Goal: Information Seeking & Learning: Learn about a topic

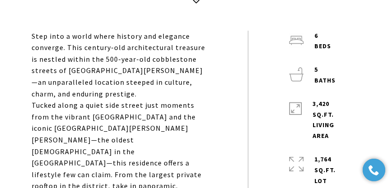
scroll to position [283, 0]
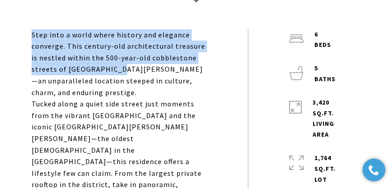
drag, startPoint x: 31, startPoint y: 33, endPoint x: 119, endPoint y: 74, distance: 97.1
click at [119, 74] on p "Step into a world where history and elegance converge. This century-old archite…" at bounding box center [120, 64] width 176 height 70
click at [110, 46] on p "Step into a world where history and elegance converge. This century-old archite…" at bounding box center [120, 64] width 176 height 70
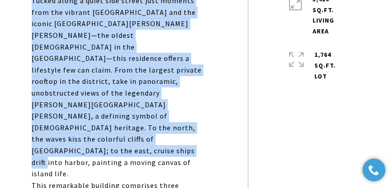
scroll to position [490, 0]
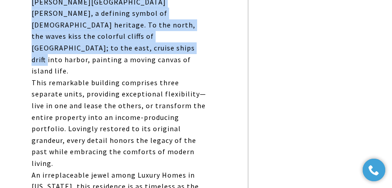
drag, startPoint x: 76, startPoint y: 44, endPoint x: 143, endPoint y: 124, distance: 104.1
click at [143, 124] on div "Step into a world where history and elegance converge. This century-old archite…" at bounding box center [120, 13] width 176 height 381
copy div "lo ipsumdo-sit ametconsectet adipisci el seddoei tempor inc 844-utla-etd magnaa…"
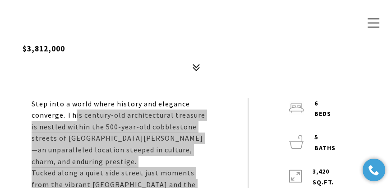
scroll to position [206, 0]
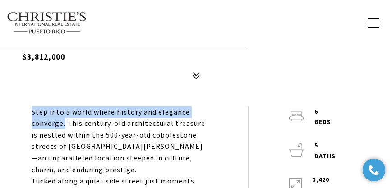
drag, startPoint x: 65, startPoint y: 122, endPoint x: 32, endPoint y: 110, distance: 35.6
click at [32, 110] on p "Step into a world where history and elegance converge. This century-old archite…" at bounding box center [120, 142] width 176 height 70
copy p "Step into a world where history and elegance converge."
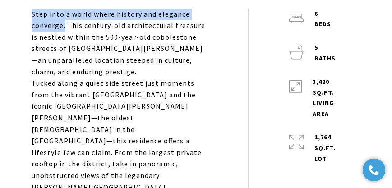
scroll to position [309, 0]
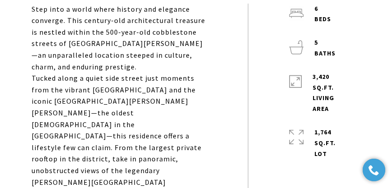
click at [116, 93] on p "Tucked along a quiet side street just moments from the vibrant [GEOGRAPHIC_DATA…" at bounding box center [120, 165] width 176 height 185
click at [107, 84] on p "Tucked along a quiet side street just moments from the vibrant [GEOGRAPHIC_DATA…" at bounding box center [120, 165] width 176 height 185
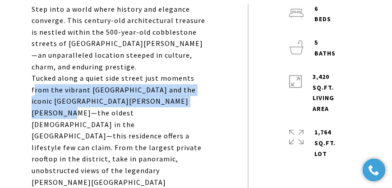
drag, startPoint x: 33, startPoint y: 78, endPoint x: 185, endPoint y: 88, distance: 152.0
click at [185, 88] on p "Tucked along a quiet side street just moments from the vibrant [GEOGRAPHIC_DATA…" at bounding box center [120, 165] width 176 height 185
copy p "rom the vibrant [GEOGRAPHIC_DATA] and the iconic [GEOGRAPHIC_DATA][PERSON_NAME]…"
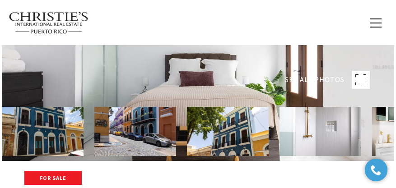
scroll to position [26, 0]
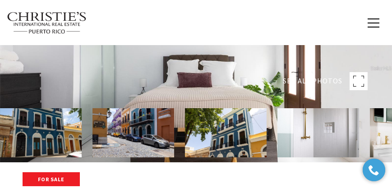
click at [358, 81] on rect at bounding box center [359, 81] width 18 height 18
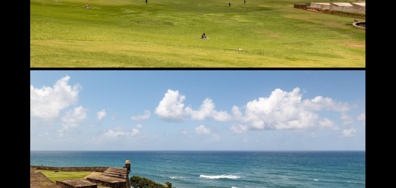
scroll to position [13298, 0]
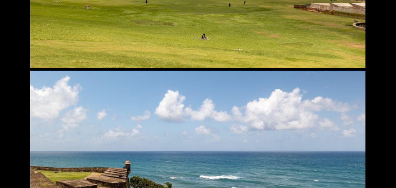
click at [282, 159] on div at bounding box center [197, 165] width 335 height 188
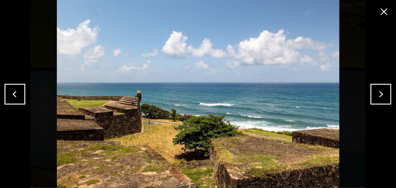
click at [379, 13] on button "close modal" at bounding box center [384, 12] width 14 height 14
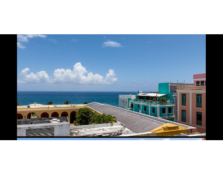
scroll to position [11905, 0]
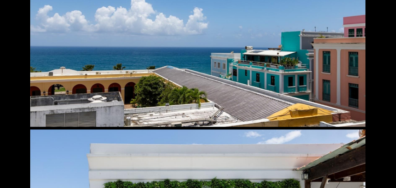
click at [255, 93] on div at bounding box center [197, 34] width 335 height 188
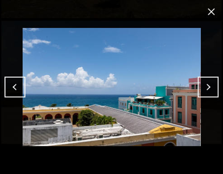
scroll to position [8946, 0]
click at [209, 11] on button "close modal" at bounding box center [211, 12] width 14 height 14
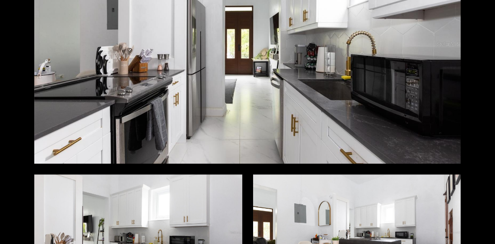
scroll to position [2335, 0]
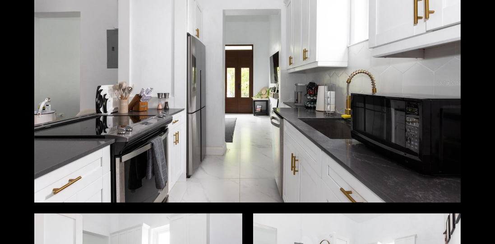
click at [252, 84] on div at bounding box center [247, 82] width 427 height 239
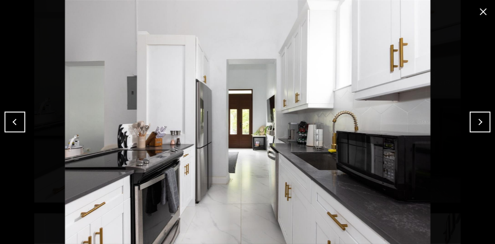
click at [392, 14] on button "close modal" at bounding box center [483, 12] width 14 height 14
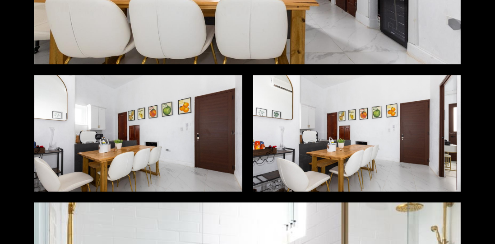
scroll to position [2851, 0]
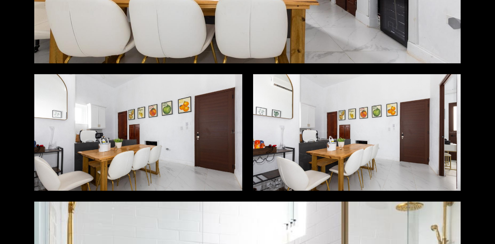
click at [139, 127] on div at bounding box center [138, 132] width 208 height 116
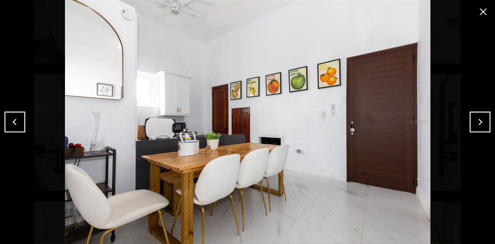
drag, startPoint x: 486, startPoint y: 10, endPoint x: 472, endPoint y: 22, distance: 18.0
click at [392, 10] on button "close modal" at bounding box center [483, 12] width 14 height 14
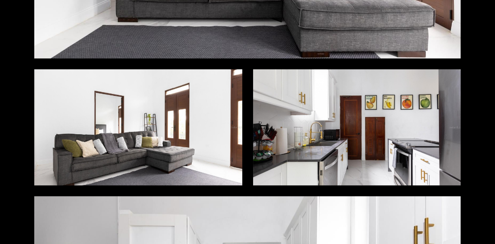
scroll to position [2103, 0]
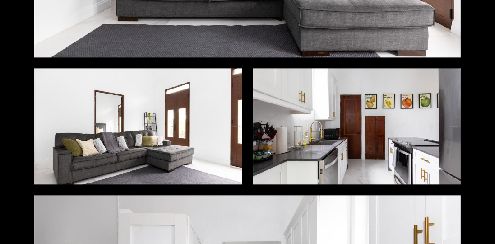
click at [186, 160] on div at bounding box center [138, 126] width 208 height 116
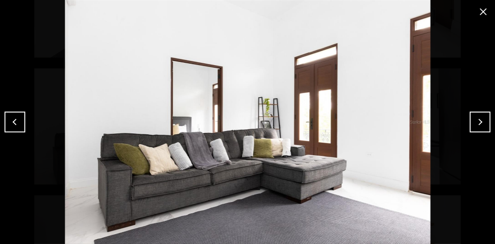
click at [392, 13] on button "close modal" at bounding box center [483, 12] width 14 height 14
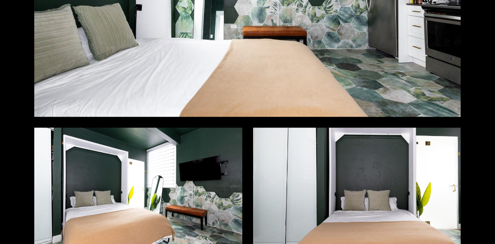
scroll to position [1330, 0]
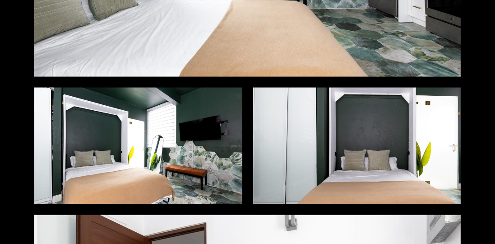
click at [163, 132] on div at bounding box center [138, 146] width 208 height 116
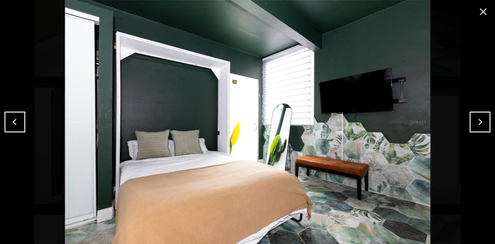
click at [392, 15] on div at bounding box center [247, 122] width 495 height 244
click at [392, 11] on button "close modal" at bounding box center [483, 12] width 14 height 14
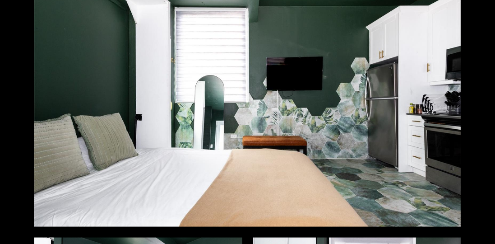
scroll to position [1175, 0]
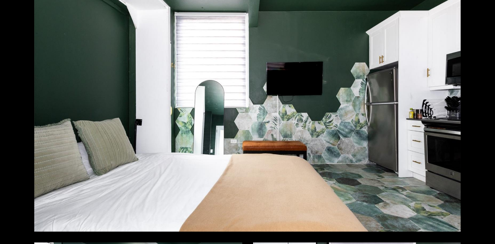
click at [299, 105] on div at bounding box center [247, 112] width 427 height 239
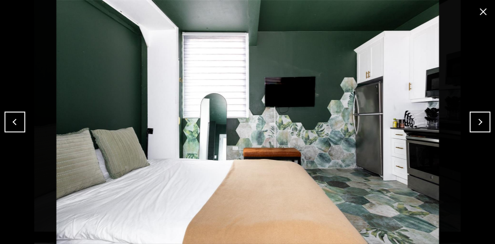
click at [392, 9] on button "close modal" at bounding box center [483, 12] width 14 height 14
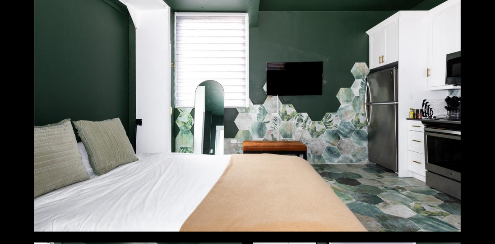
click at [392, 22] on div "Photos Map [GEOGRAPHIC_DATA] Share Facebook Twitter Via Email" at bounding box center [247, 122] width 495 height 244
click at [392, 42] on div at bounding box center [247, 112] width 427 height 239
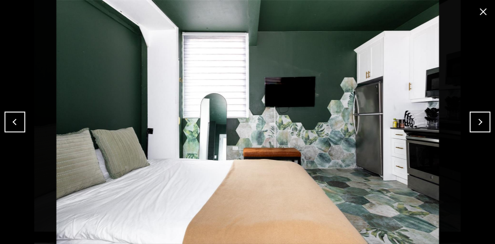
click at [392, 12] on button "close modal" at bounding box center [483, 12] width 14 height 14
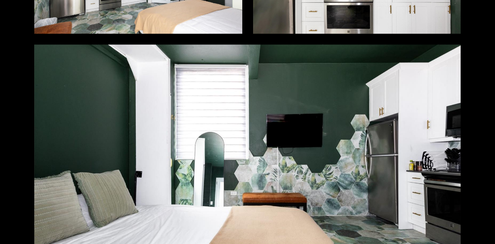
scroll to position [1123, 0]
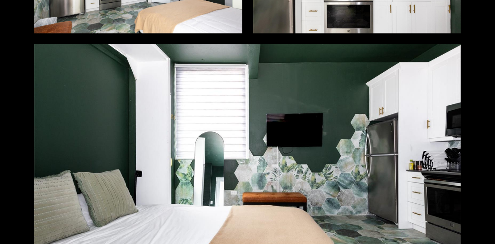
click at [363, 122] on div at bounding box center [247, 163] width 427 height 239
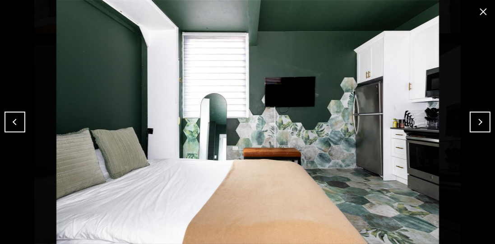
click at [392, 11] on button "close modal" at bounding box center [483, 12] width 14 height 14
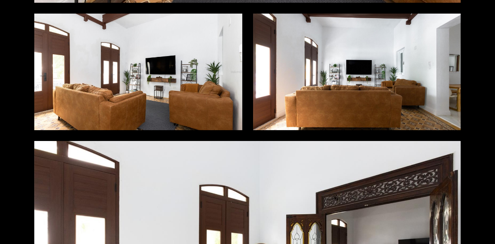
scroll to position [6654, 0]
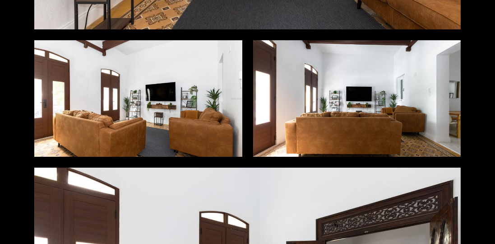
click at [305, 128] on div at bounding box center [357, 98] width 208 height 116
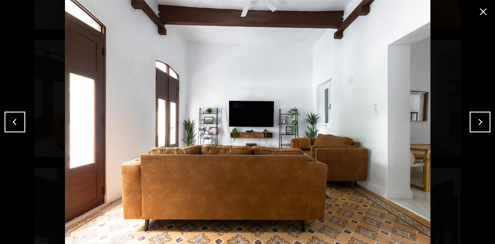
click at [392, 9] on button "close modal" at bounding box center [483, 12] width 14 height 14
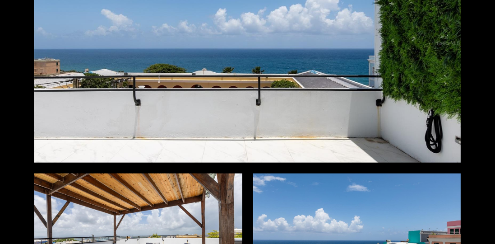
scroll to position [7763, 0]
